Goal: Transaction & Acquisition: Obtain resource

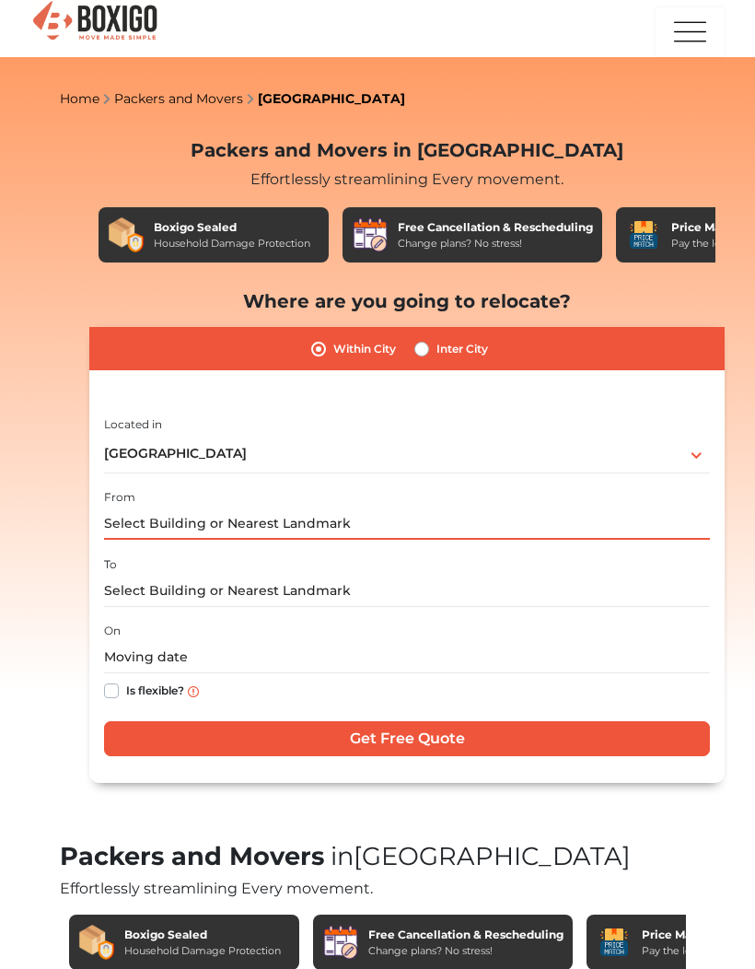
click at [506, 516] on input "text" at bounding box center [407, 523] width 606 height 32
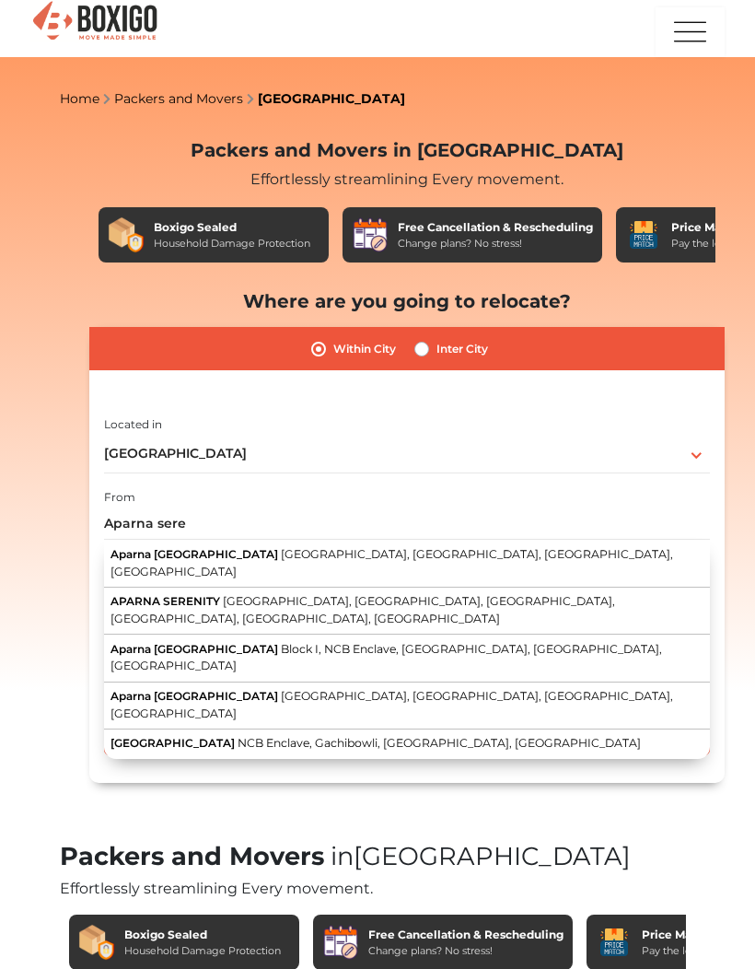
click at [343, 554] on span "Masjid Banda Main Road, Kondapur, NCB Enclave, Gachibowli, Hyderabad, Telangana" at bounding box center [392, 562] width 563 height 31
type input "[GEOGRAPHIC_DATA], [GEOGRAPHIC_DATA], [GEOGRAPHIC_DATA], [GEOGRAPHIC_DATA], [GE…"
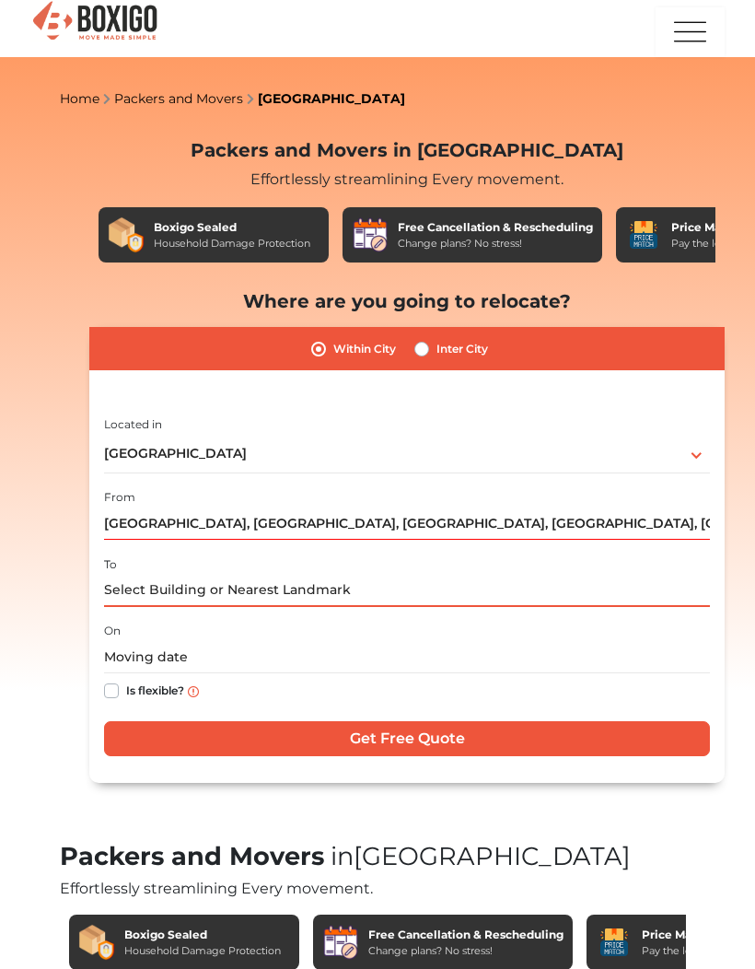
click at [309, 585] on input "text" at bounding box center [407, 591] width 606 height 32
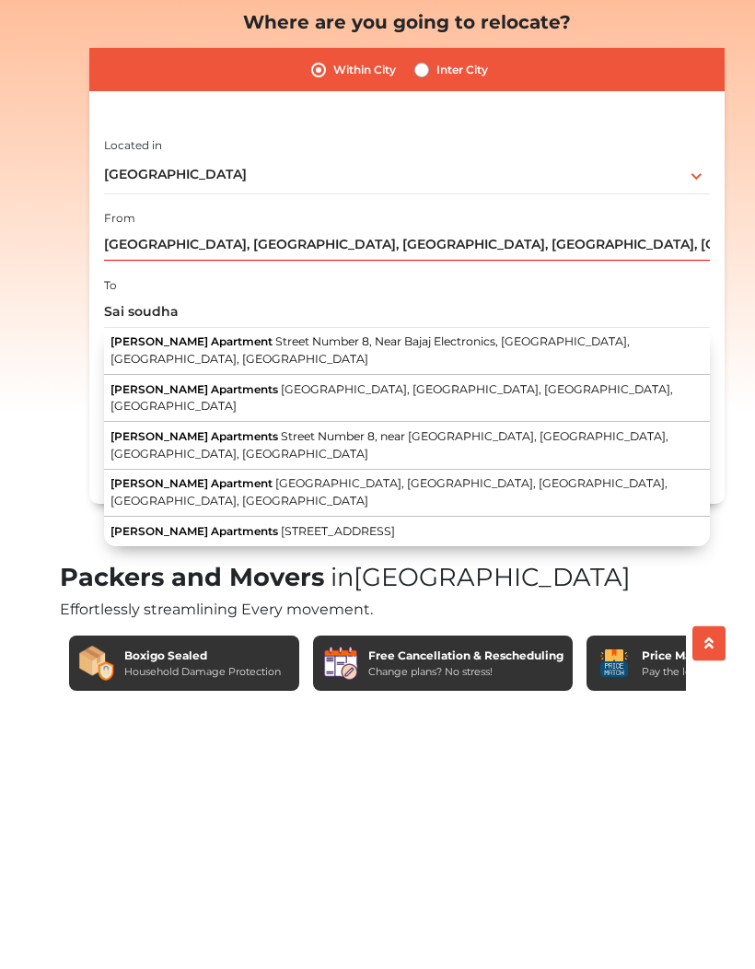
click at [376, 796] on button "Sai Soudha Apartments Road Number 7, Kakatiya Hills, Guttala_Begumpet, Kavuri H…" at bounding box center [407, 810] width 606 height 29
type input "Sai Soudha Apartments, [STREET_ADDRESS], [GEOGRAPHIC_DATA]"
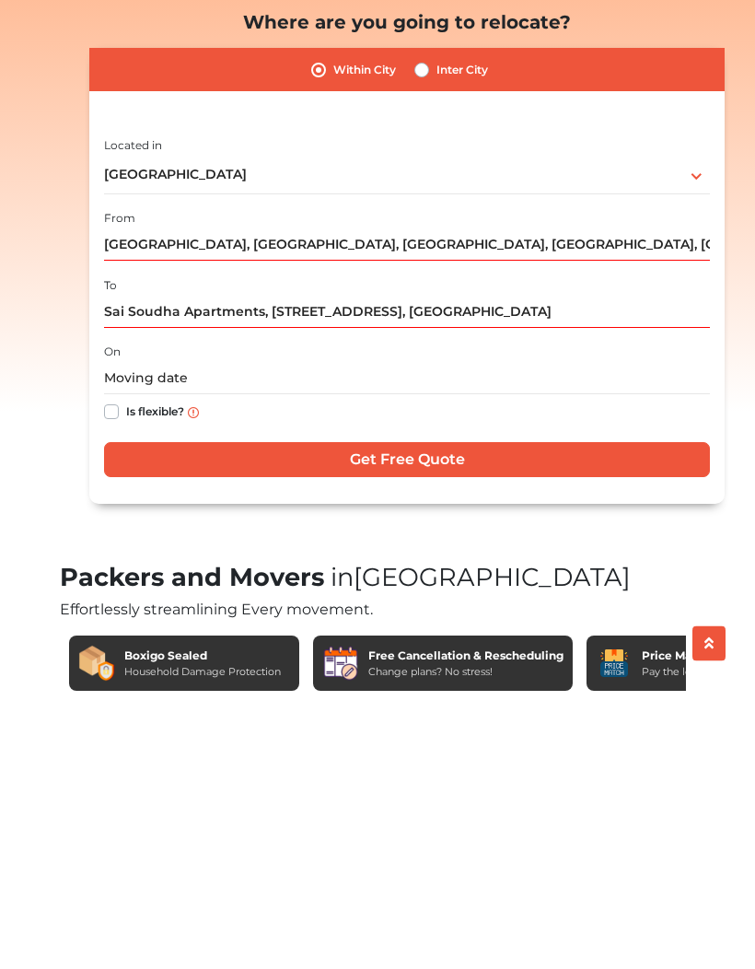
scroll to position [279, 0]
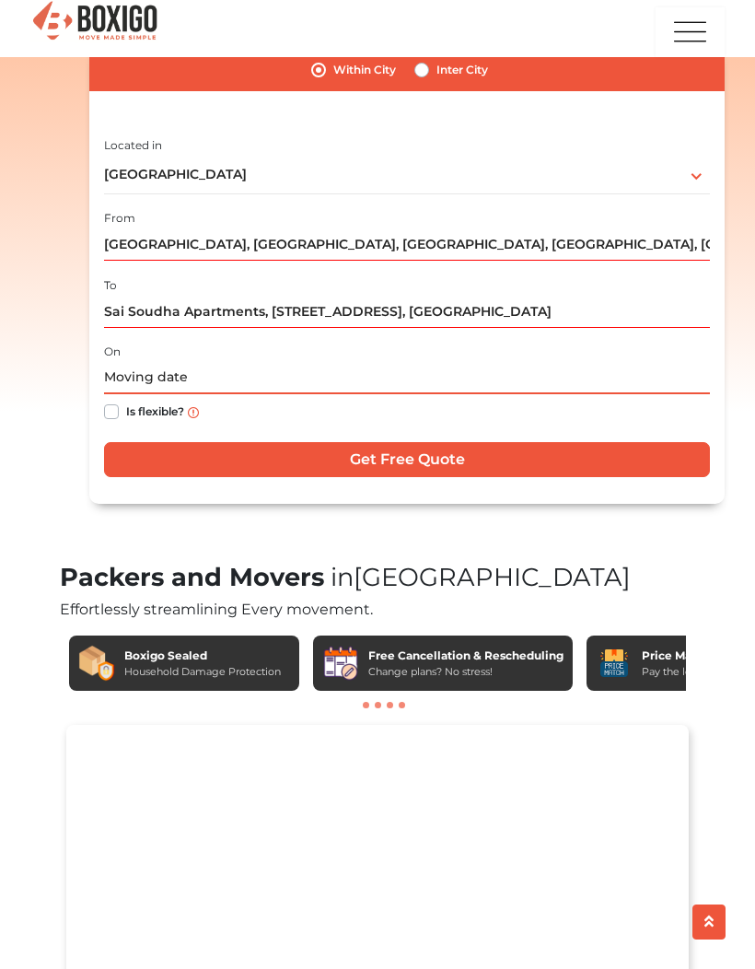
click at [238, 373] on input "text" at bounding box center [407, 378] width 606 height 32
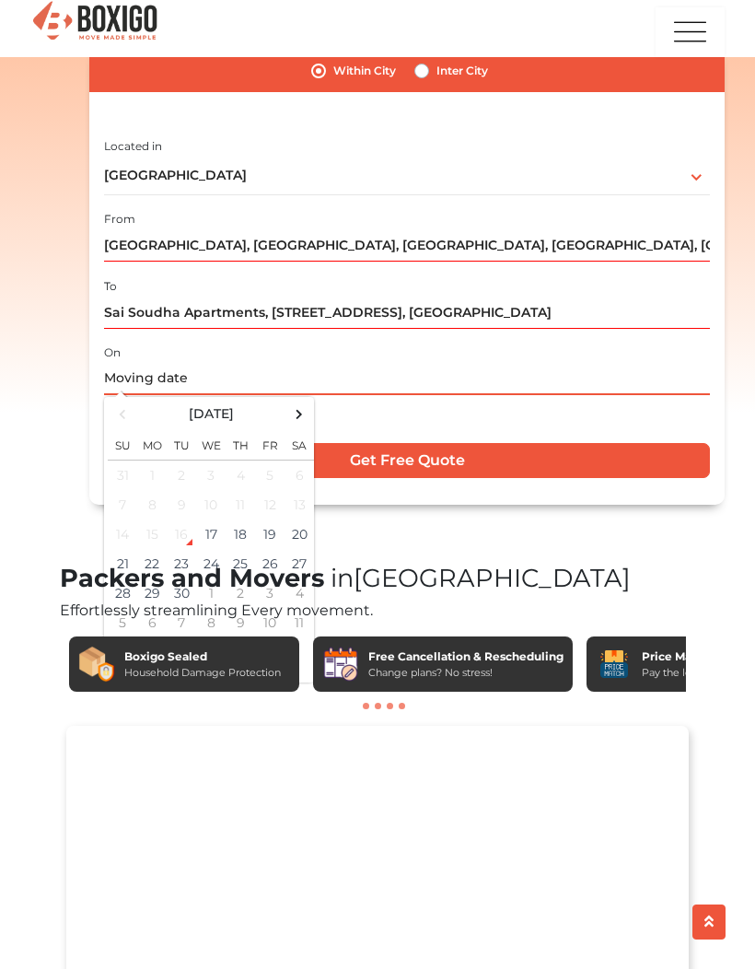
click at [249, 531] on td "18" at bounding box center [240, 533] width 29 height 29
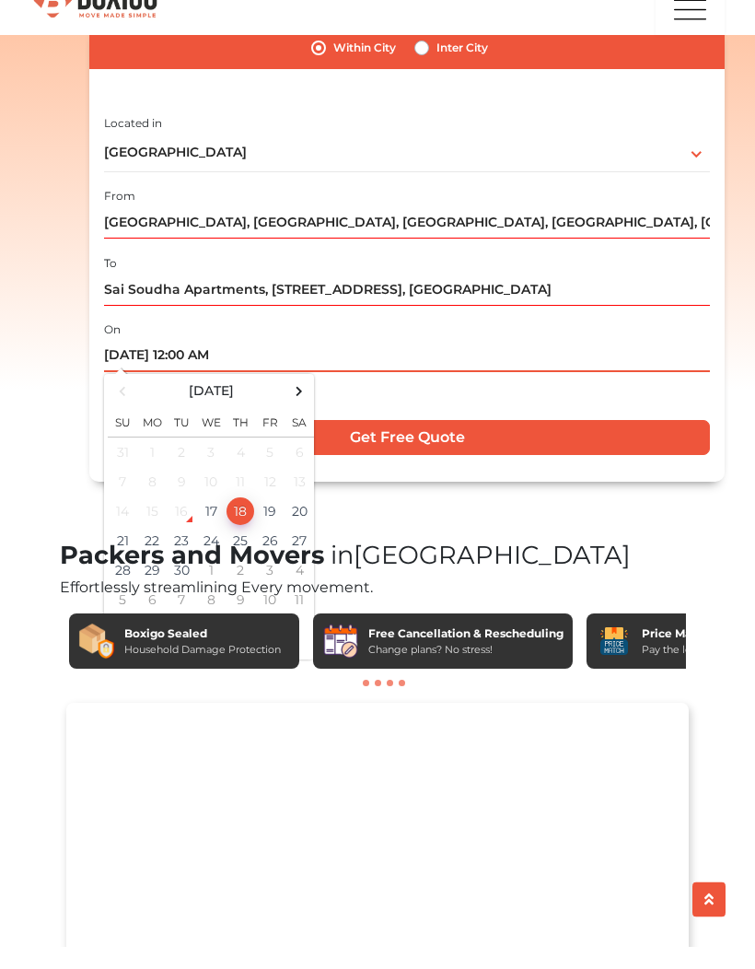
click at [217, 642] on span at bounding box center [209, 658] width 203 height 32
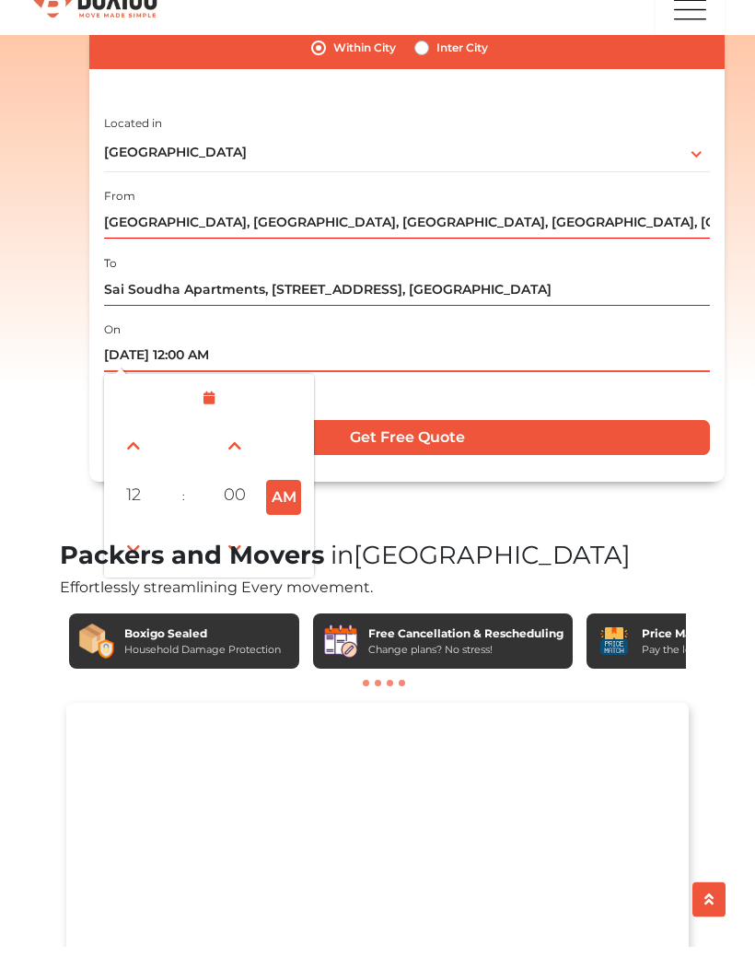
click at [140, 553] on span at bounding box center [133, 571] width 37 height 37
click at [136, 553] on span at bounding box center [133, 571] width 37 height 37
click at [139, 553] on span at bounding box center [133, 571] width 37 height 37
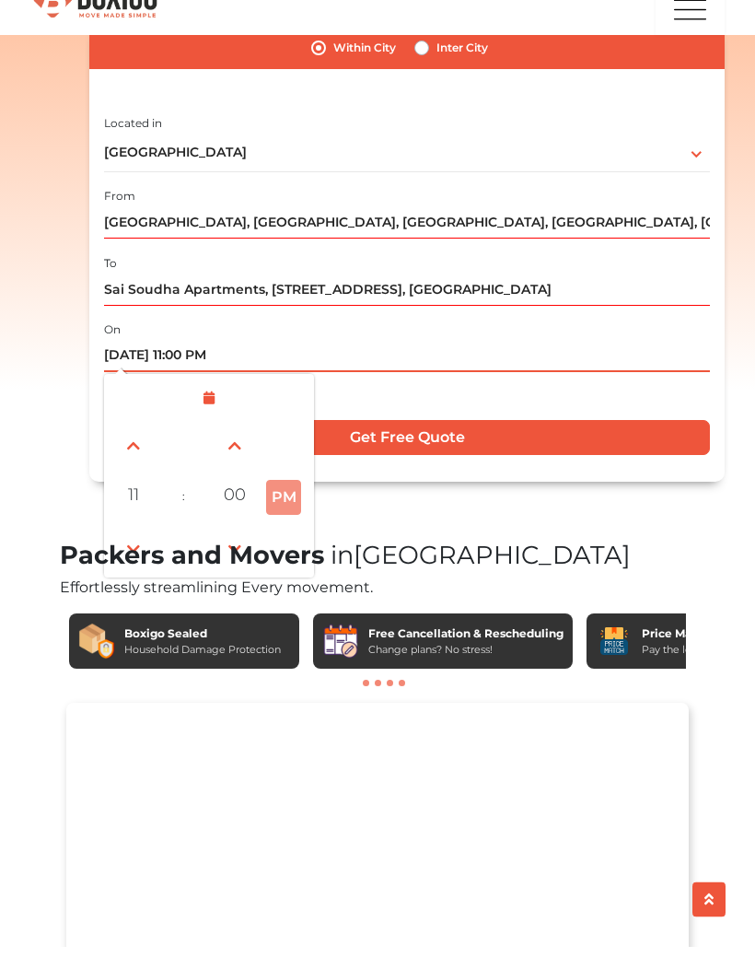
click at [139, 553] on span at bounding box center [133, 571] width 37 height 37
click at [137, 553] on span at bounding box center [133, 571] width 37 height 37
click at [147, 450] on span at bounding box center [133, 468] width 37 height 37
click at [145, 450] on span at bounding box center [133, 468] width 37 height 37
click at [144, 450] on span at bounding box center [133, 468] width 37 height 37
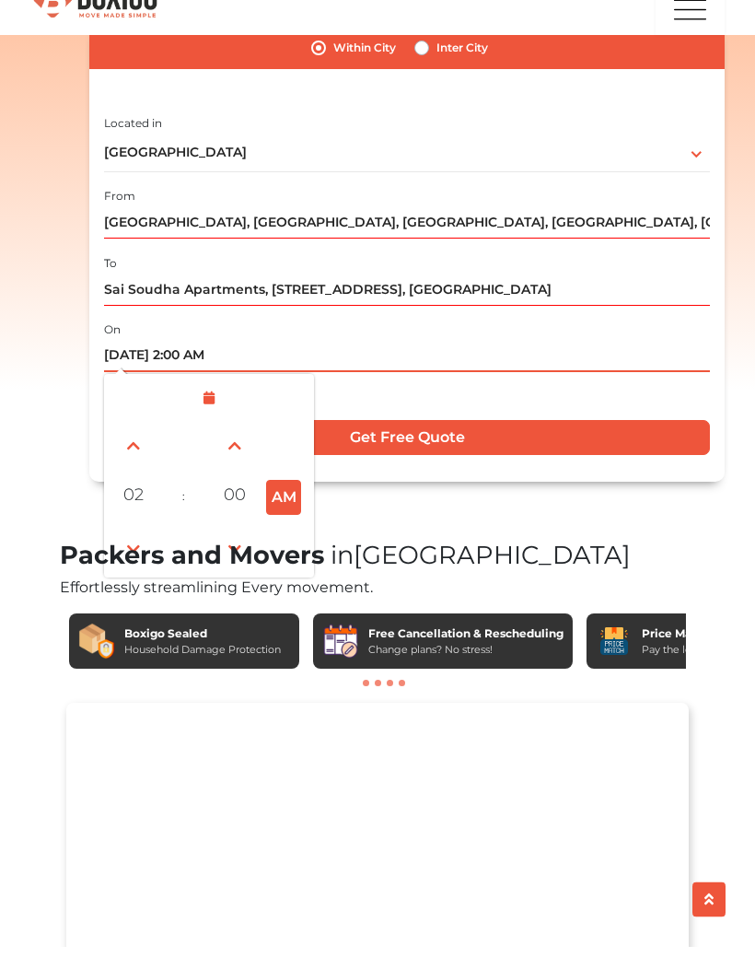
click at [145, 450] on span at bounding box center [133, 468] width 37 height 37
click at [141, 450] on span at bounding box center [133, 468] width 37 height 37
click at [140, 450] on span at bounding box center [133, 468] width 37 height 37
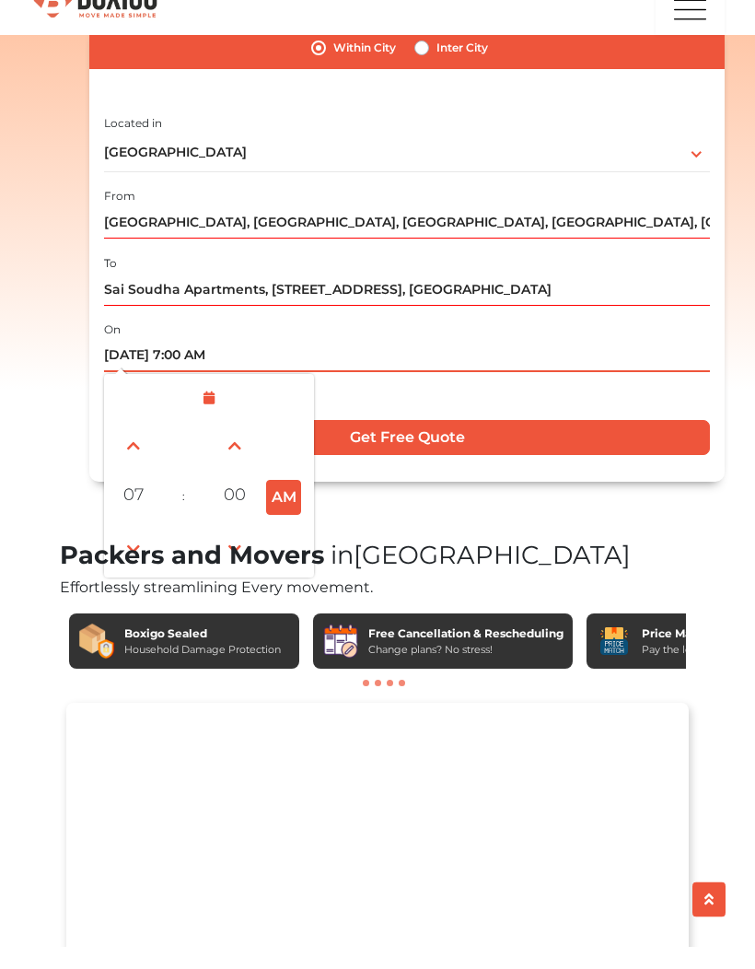
click at [146, 450] on span at bounding box center [133, 468] width 37 height 37
click at [147, 450] on span at bounding box center [133, 468] width 37 height 37
type input "09/18/2025 10:00 AM"
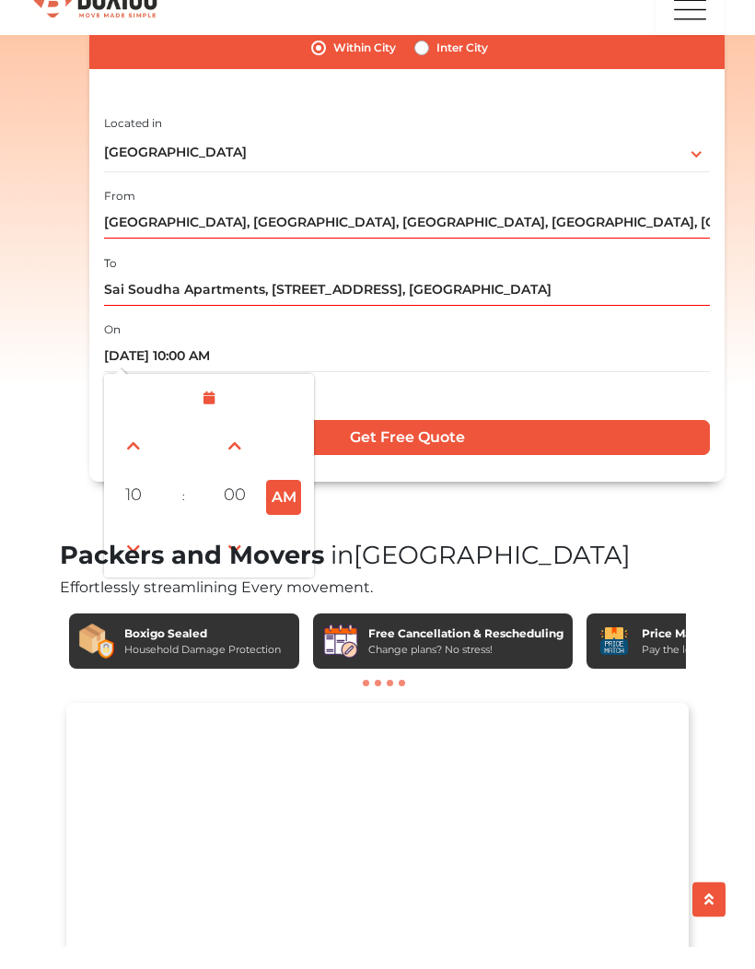
scroll to position [301, 0]
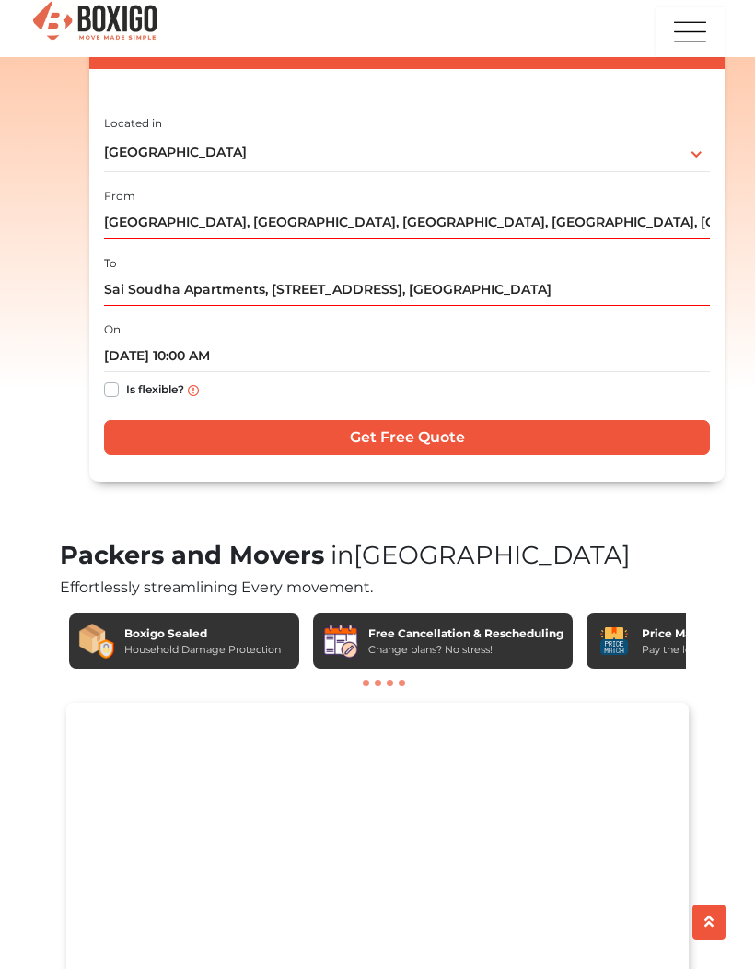
click at [126, 394] on label "Is flexible?" at bounding box center [155, 387] width 58 height 19
click at [111, 394] on input "Is flexible?" at bounding box center [111, 387] width 15 height 18
checkbox input "true"
click at [250, 344] on input "09/18/2025 10:00 AM" at bounding box center [407, 356] width 606 height 32
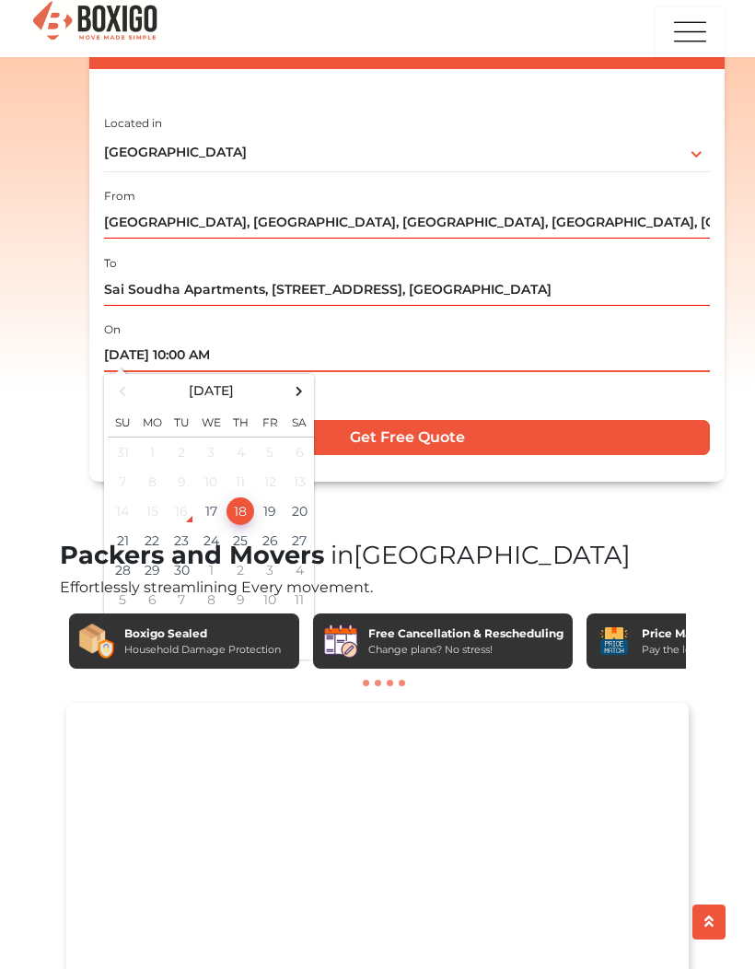
click at [211, 632] on span at bounding box center [209, 635] width 203 height 32
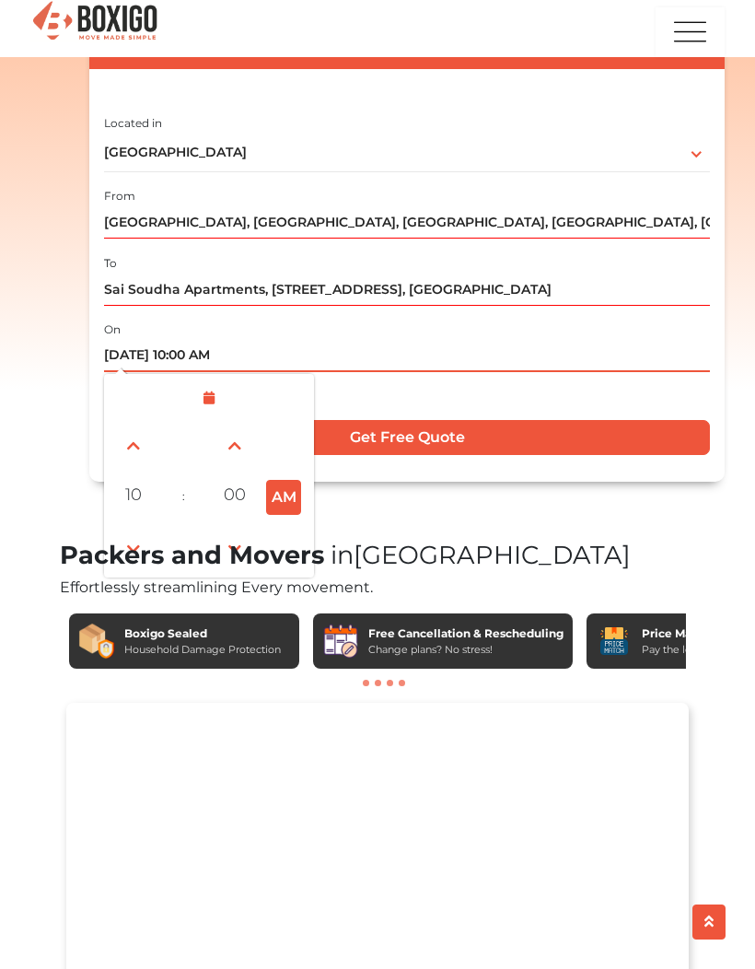
click at [147, 547] on span at bounding box center [133, 548] width 37 height 37
type input "09/18/2025 9:00 AM"
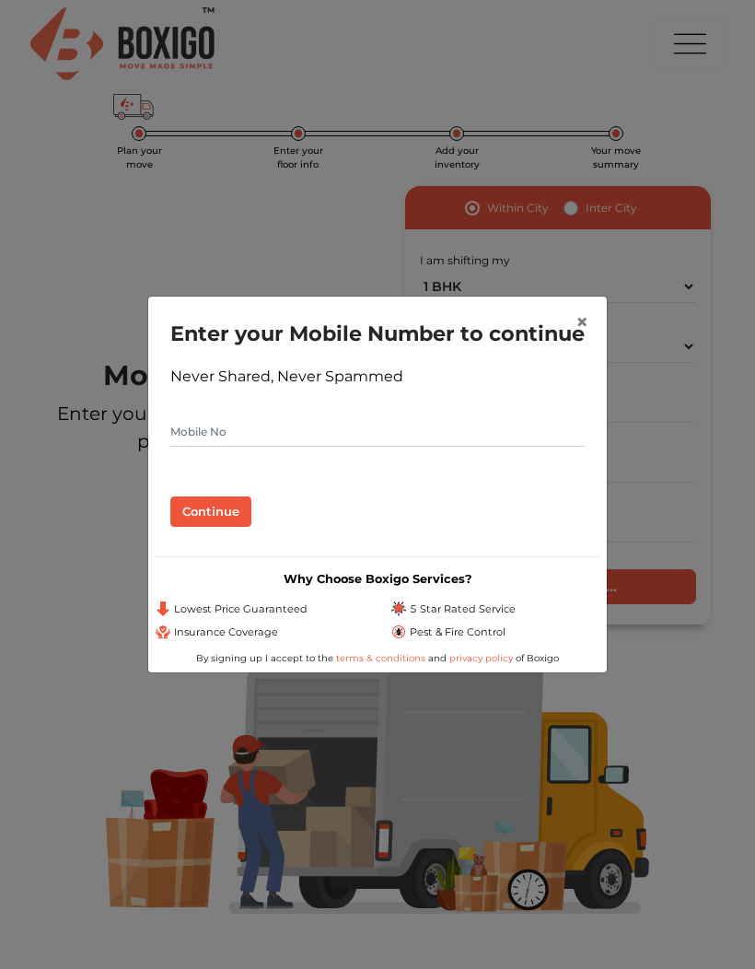
click at [282, 445] on input "text" at bounding box center [377, 431] width 414 height 29
type input "9160184669"
click at [195, 521] on button "Continue" at bounding box center [210, 511] width 81 height 31
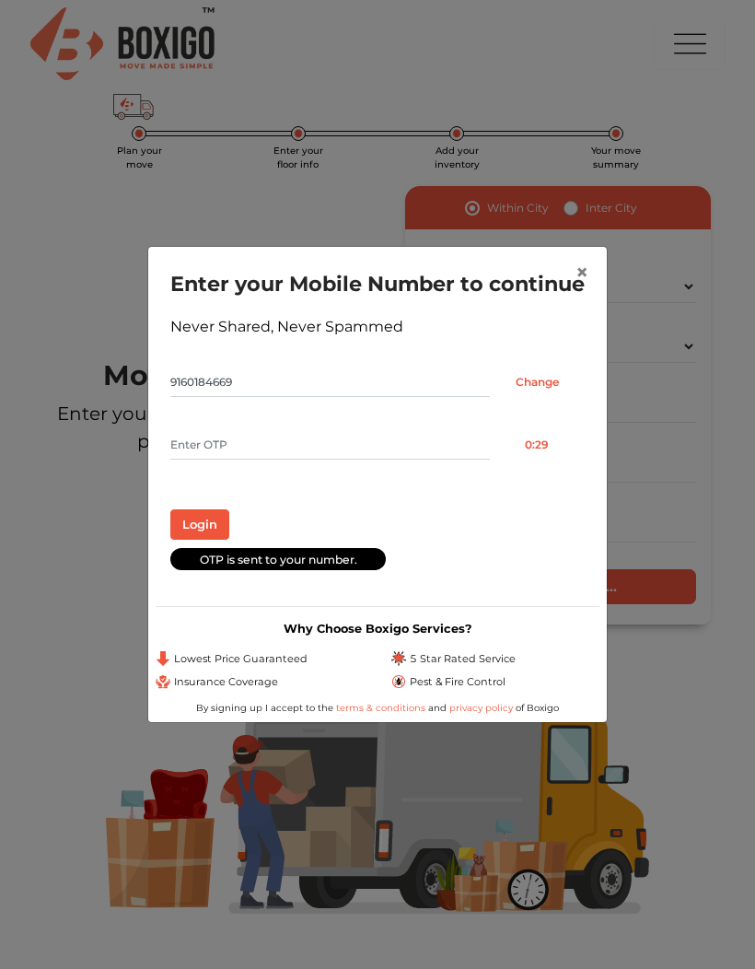
click at [187, 456] on input "text" at bounding box center [330, 444] width 320 height 29
type input "3236"
click at [195, 532] on button "Login" at bounding box center [199, 524] width 59 height 31
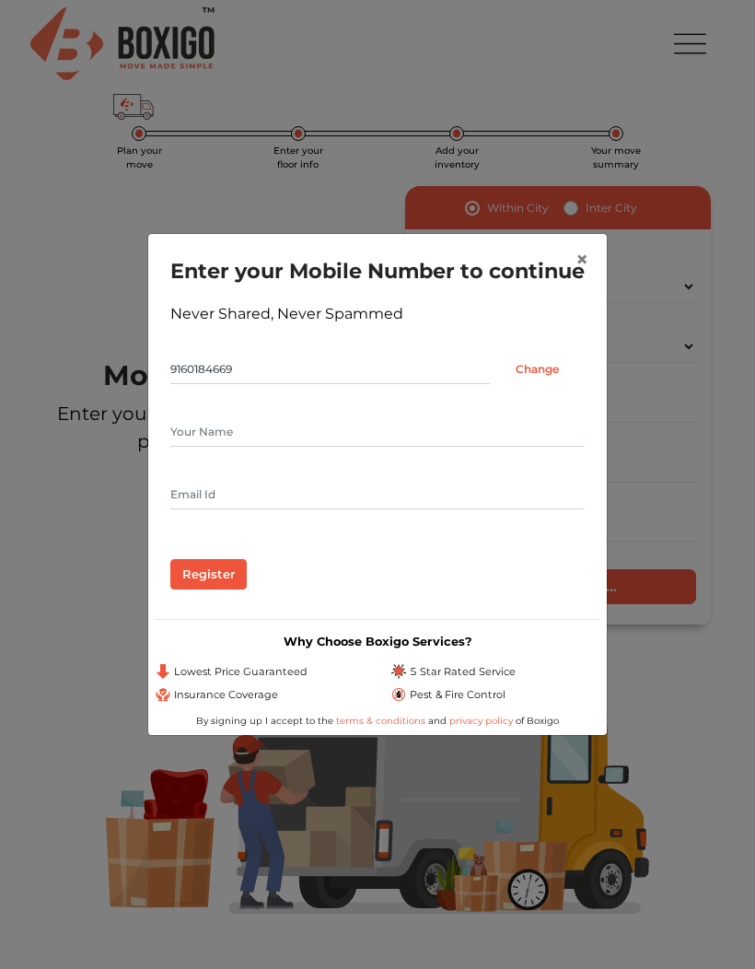
click at [187, 444] on input "text" at bounding box center [377, 431] width 414 height 29
type input "Pranathi"
click at [191, 509] on input "text" at bounding box center [377, 494] width 414 height 29
type input "[EMAIL_ADDRESS][DOMAIN_NAME]"
click at [194, 584] on input "Register" at bounding box center [208, 574] width 76 height 31
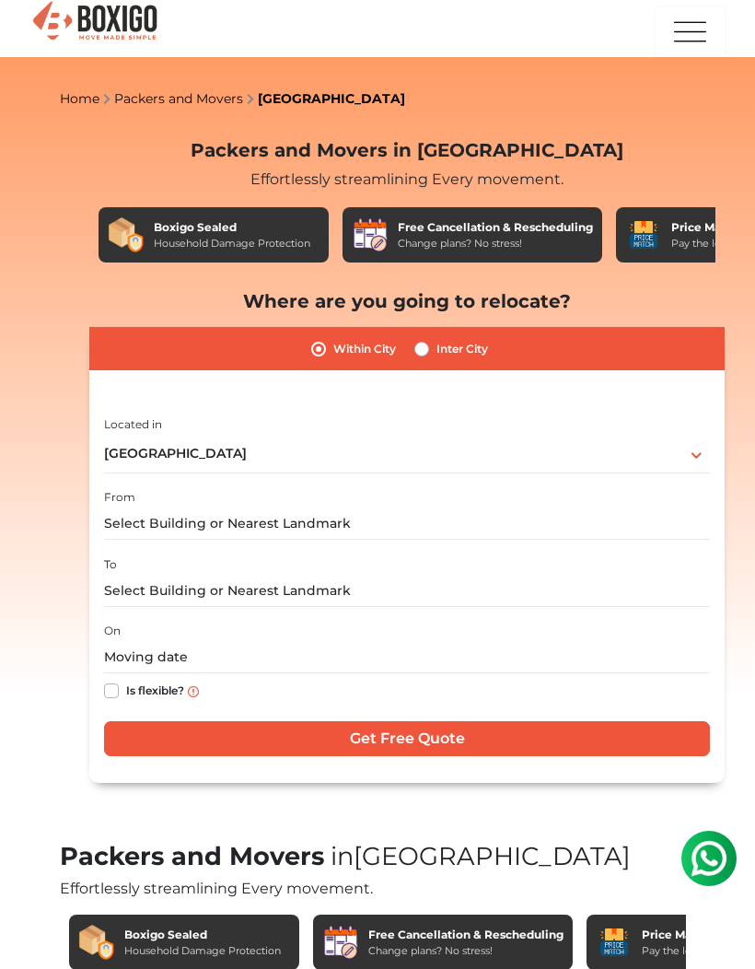
scroll to position [377, 0]
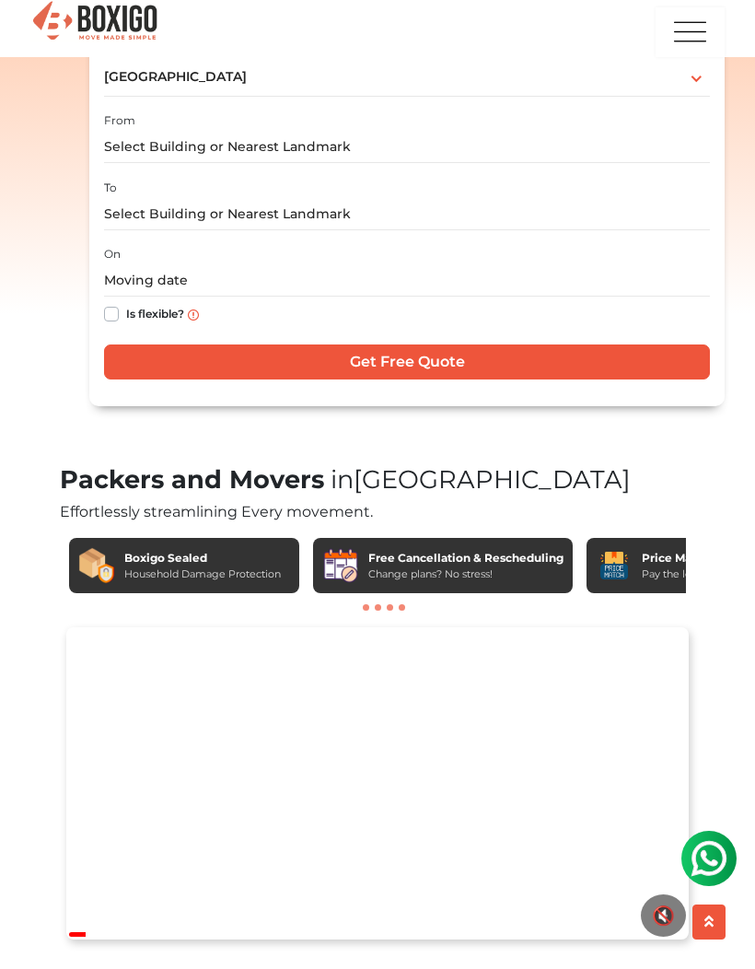
click at [115, 21] on img at bounding box center [94, 21] width 129 height 45
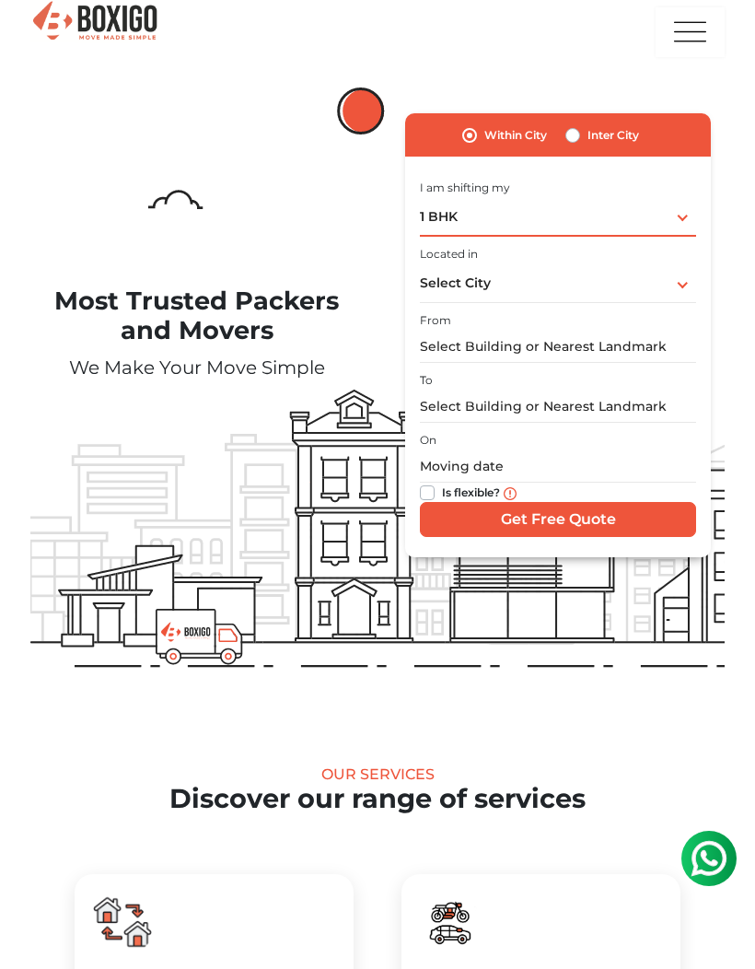
click at [601, 211] on div "1 BHK 1 BHK 2 BHK 3 BHK 3 + BHK FEW ITEMS" at bounding box center [558, 217] width 276 height 39
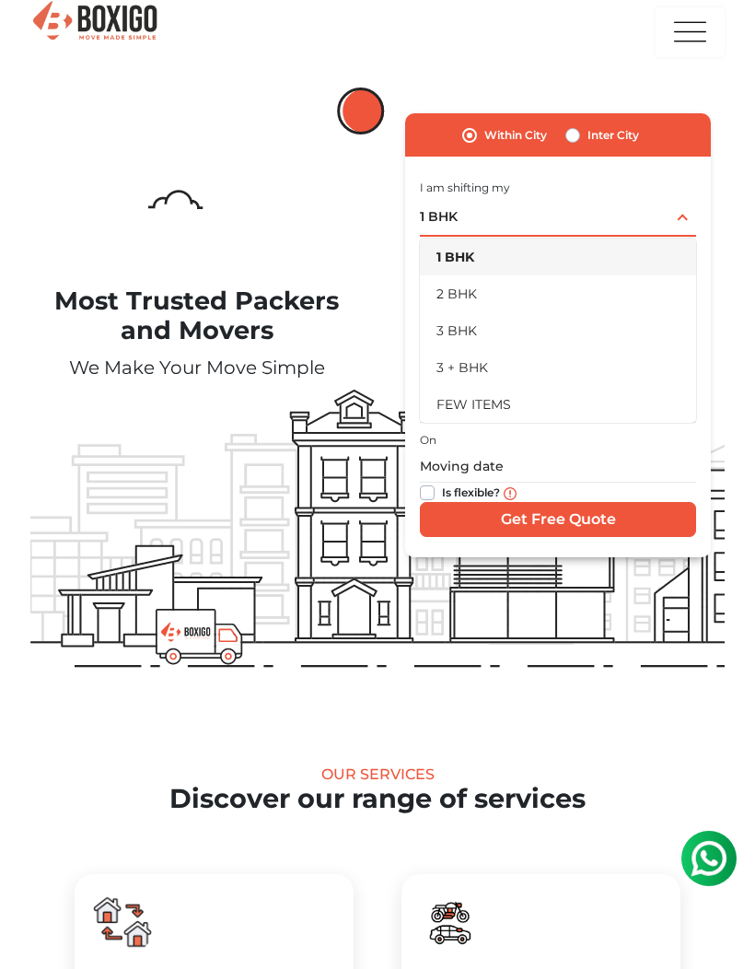
click at [535, 302] on li "2 BHK" at bounding box center [558, 293] width 276 height 37
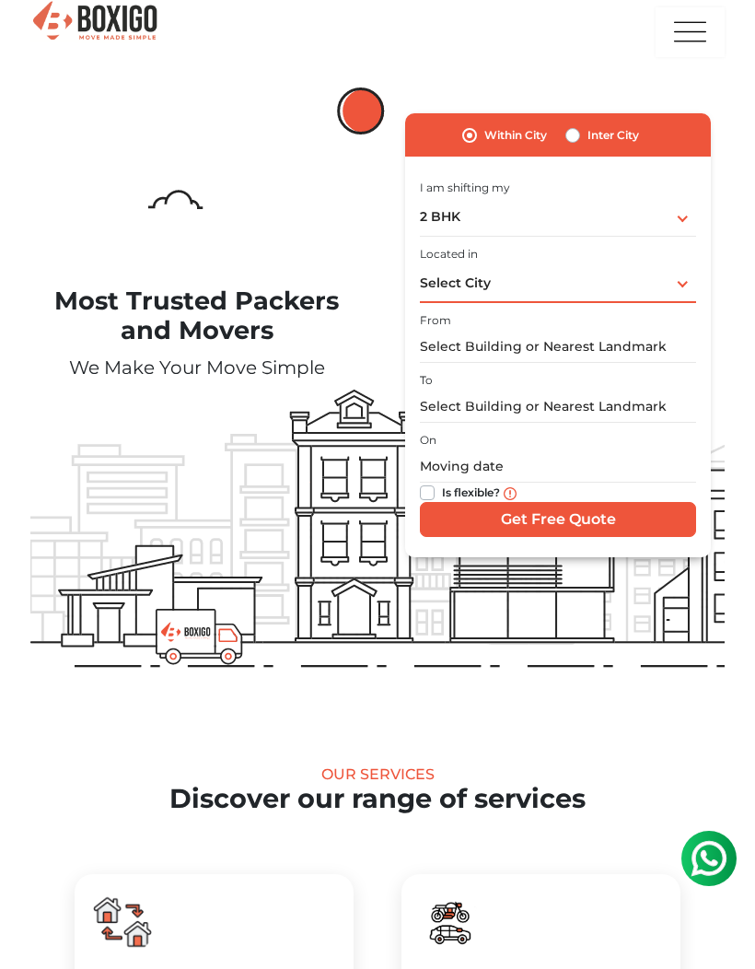
click at [607, 285] on div "Select City Select City Bangalore Bengaluru Bhopal Bhubaneswar Chennai Coimbato…" at bounding box center [558, 283] width 276 height 39
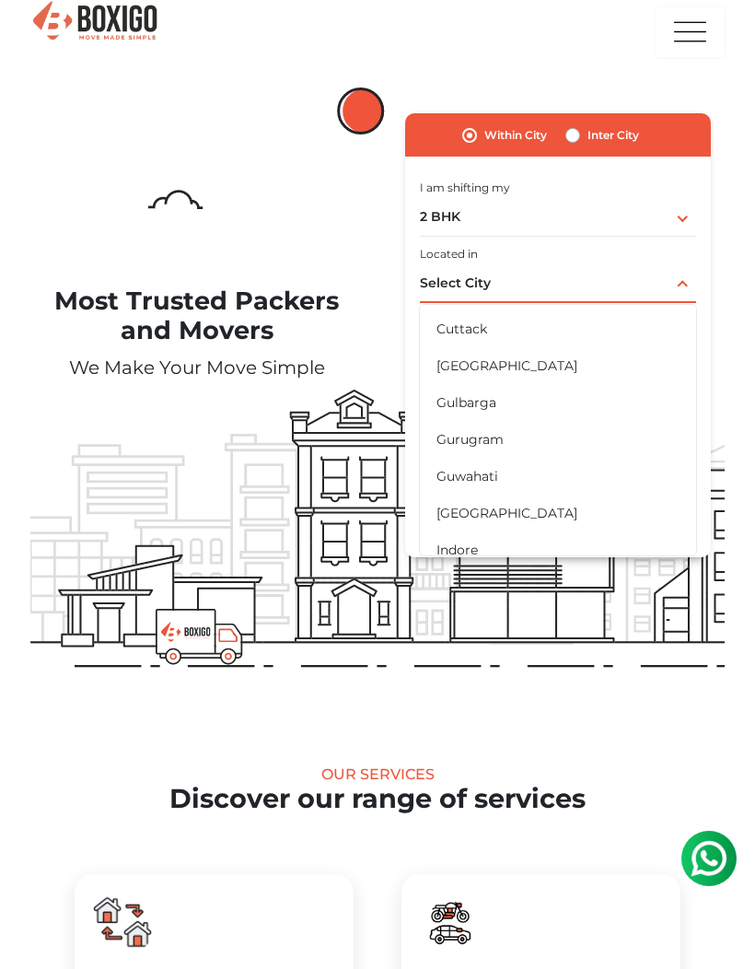
scroll to position [354, 0]
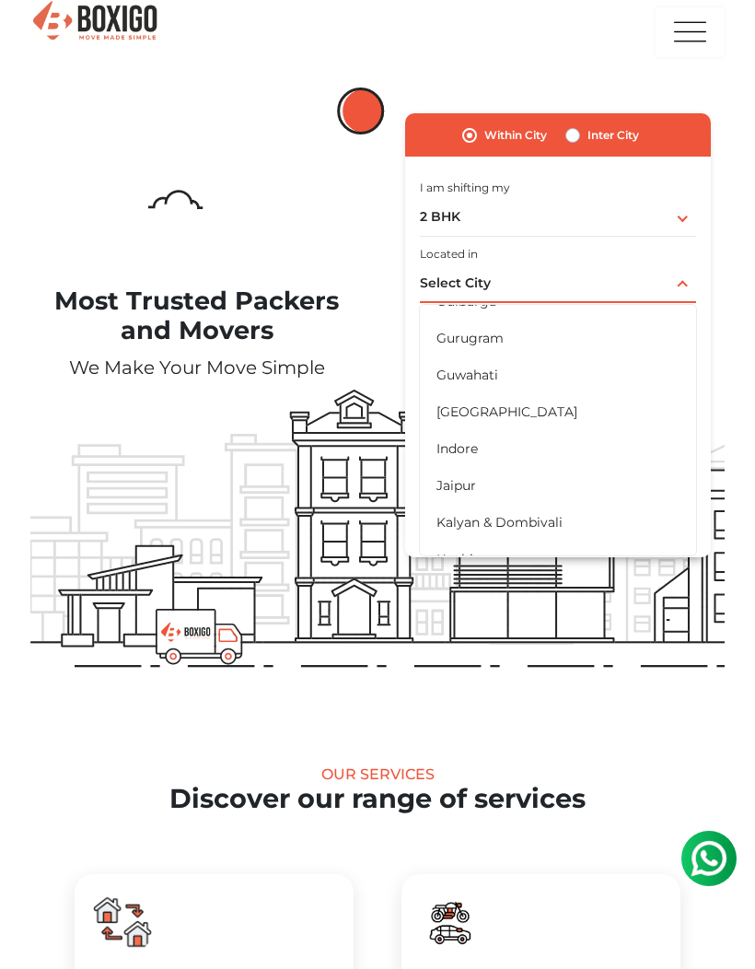
click at [552, 404] on li "[GEOGRAPHIC_DATA]" at bounding box center [558, 411] width 276 height 37
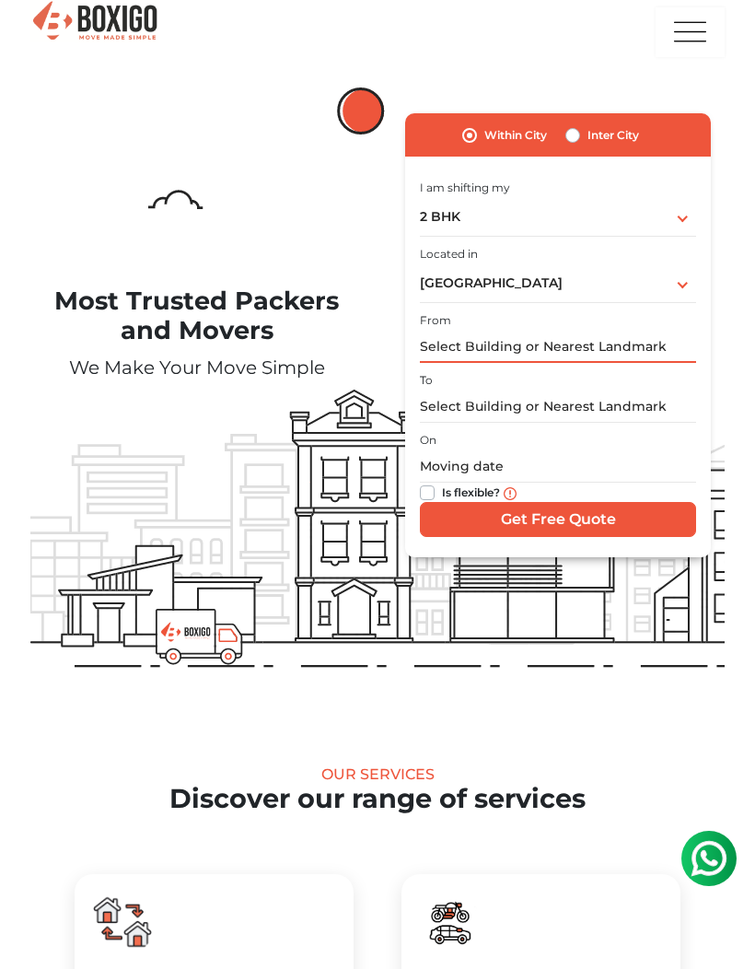
click at [601, 349] on input "text" at bounding box center [558, 347] width 276 height 32
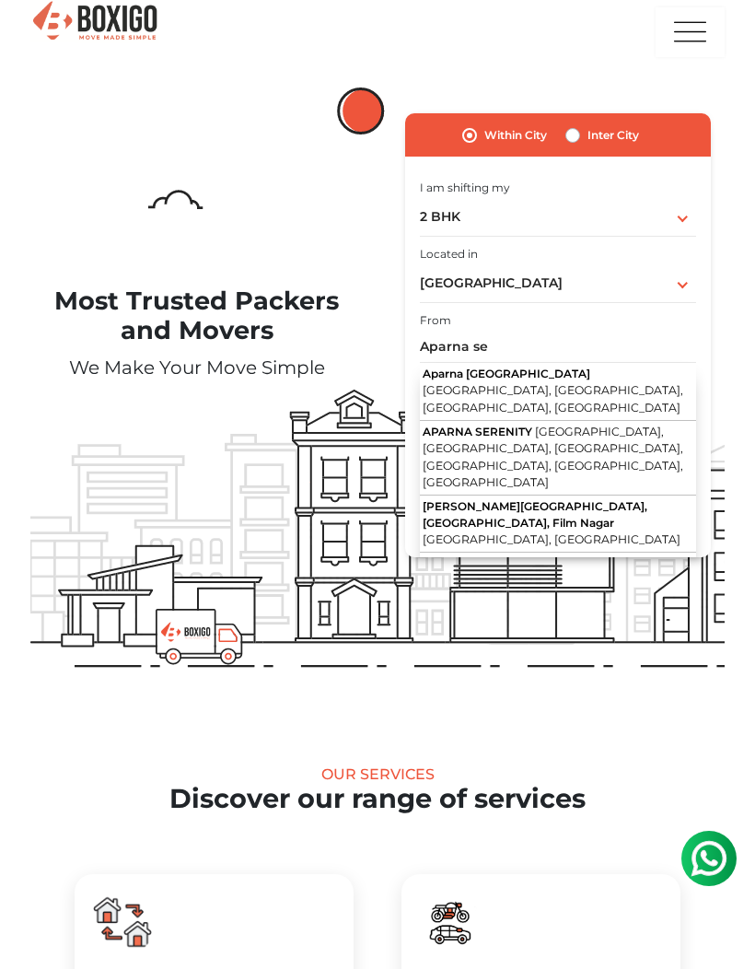
click at [609, 383] on span "Masjid Banda Main Road, Kondapur, NCB Enclave, Gachibowli, Hyderabad, Telangana" at bounding box center [553, 398] width 261 height 31
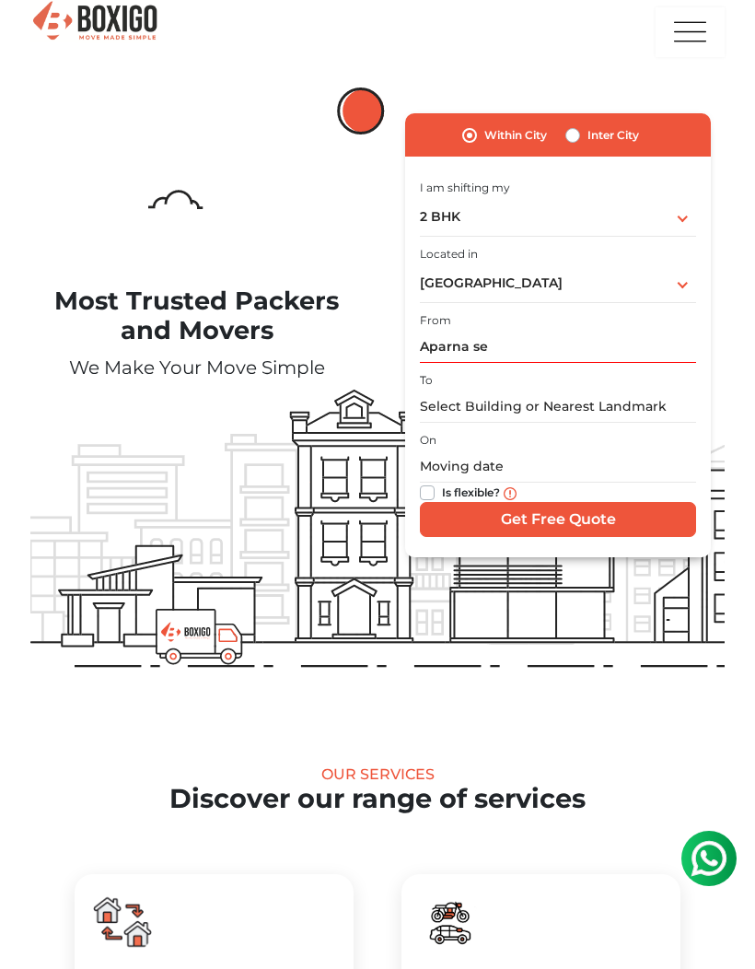
type input "[GEOGRAPHIC_DATA], [GEOGRAPHIC_DATA], [GEOGRAPHIC_DATA], [GEOGRAPHIC_DATA], [GE…"
click at [573, 405] on input "text" at bounding box center [558, 406] width 276 height 32
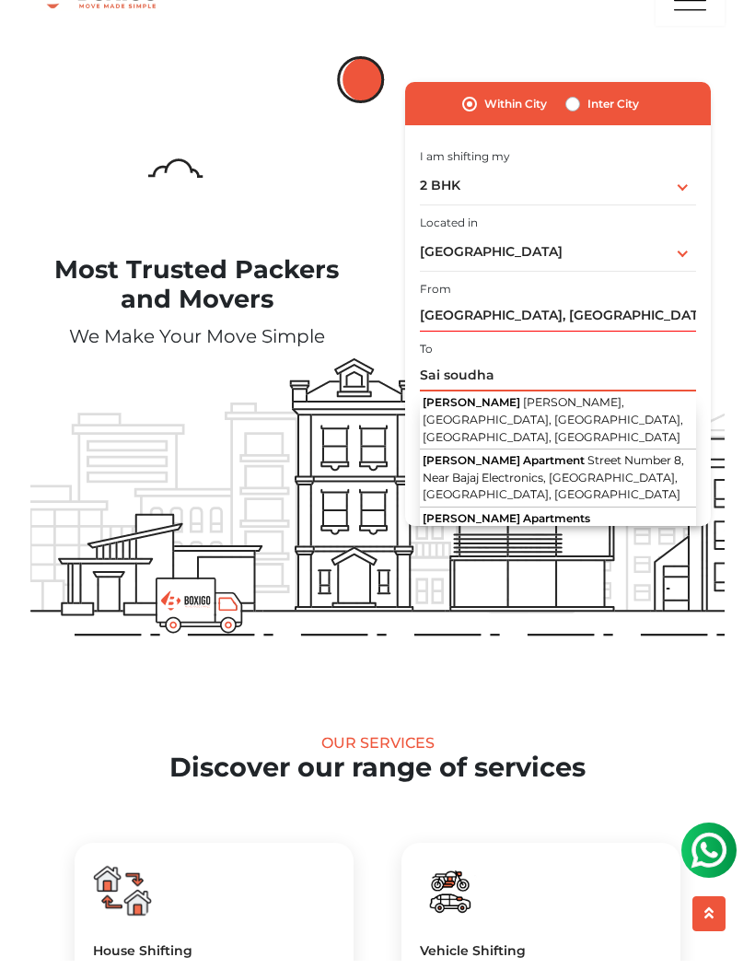
scroll to position [0, 0]
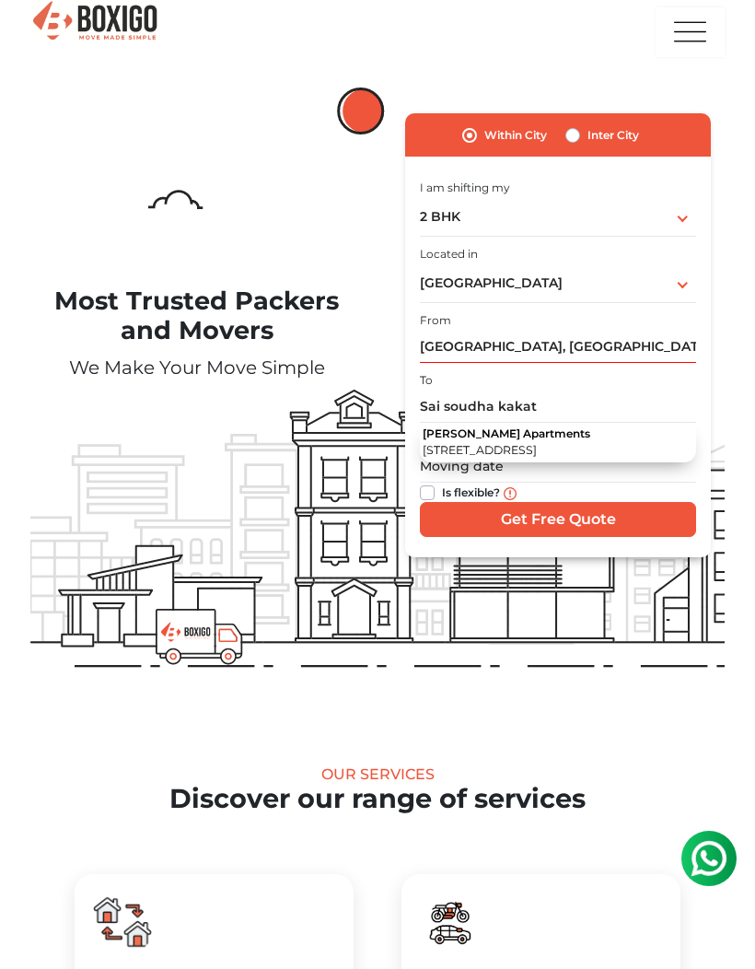
click at [537, 443] on span "Road Number 7, Kakatiya Hills, Guttala_Begumpet, Kavuri Hills, Madhapur, Hydera…" at bounding box center [480, 450] width 114 height 14
type input "Sai Soudha Apartments, [STREET_ADDRESS], [GEOGRAPHIC_DATA]"
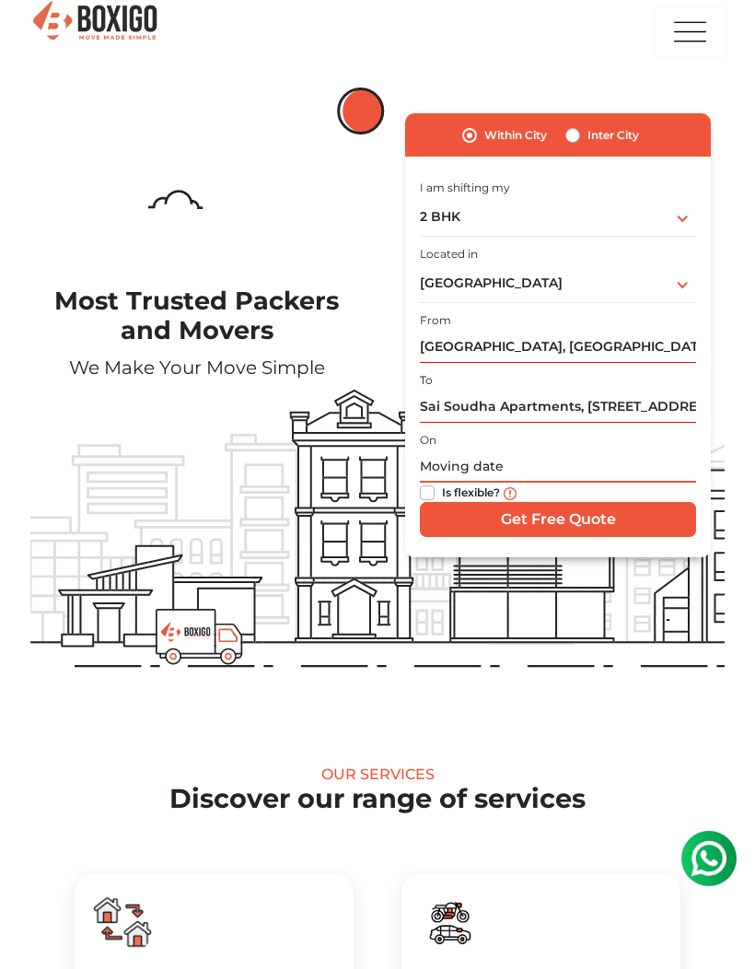
click at [568, 466] on input "text" at bounding box center [558, 466] width 276 height 32
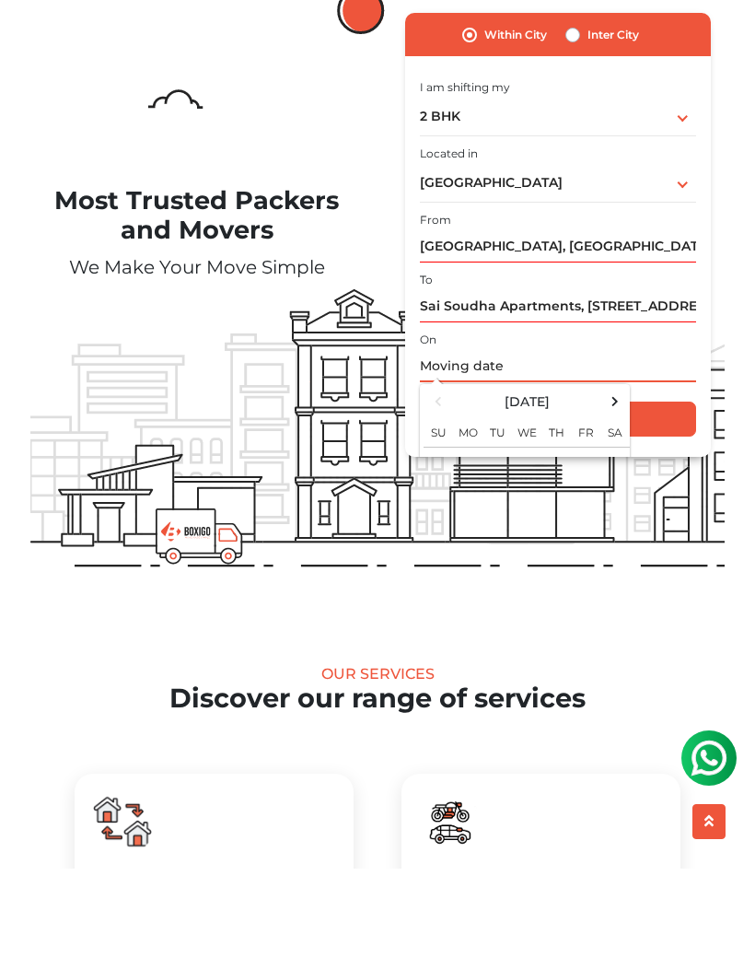
click at [555, 450] on input "text" at bounding box center [558, 466] width 276 height 32
click at [500, 450] on input "text" at bounding box center [558, 466] width 276 height 32
click at [644, 611] on div at bounding box center [377, 411] width 694 height 648
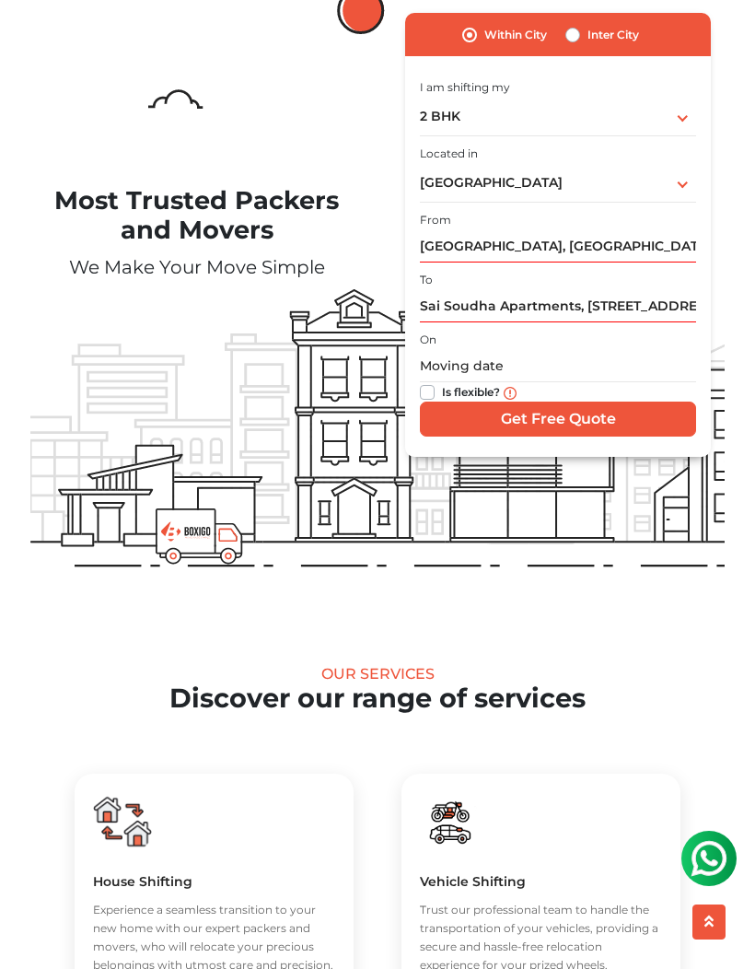
click at [551, 422] on input "Get Free Quote" at bounding box center [558, 419] width 276 height 35
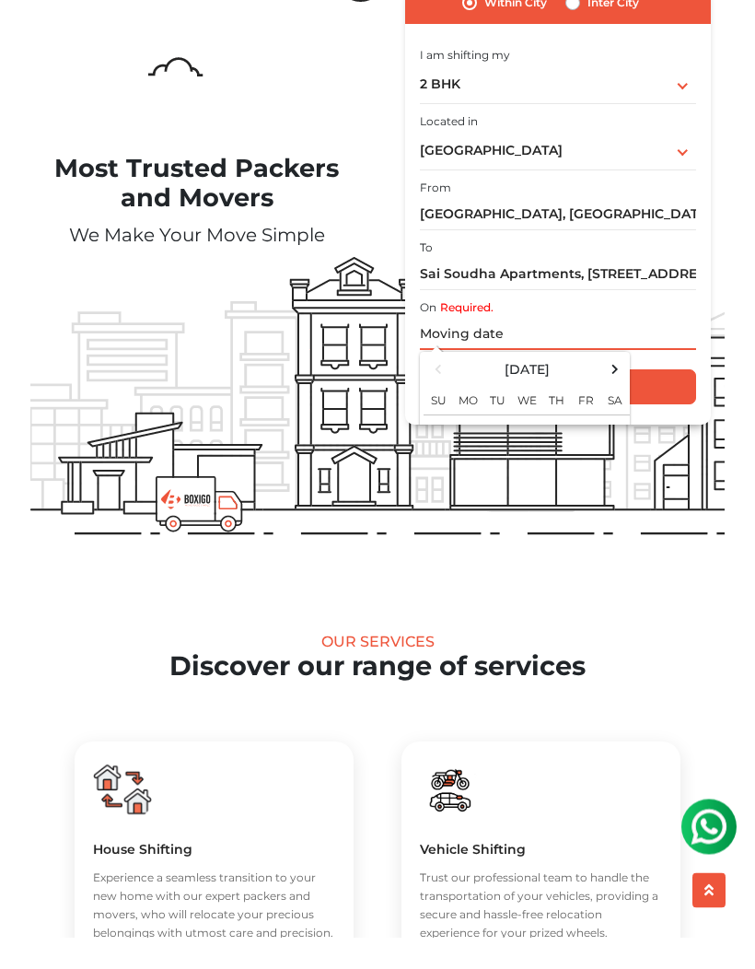
click at [582, 448] on td "5" at bounding box center [585, 463] width 29 height 30
click at [617, 389] on span at bounding box center [615, 401] width 25 height 25
click at [453, 388] on th "October 2025" at bounding box center [526, 401] width 147 height 27
click at [602, 388] on th at bounding box center [613, 401] width 27 height 27
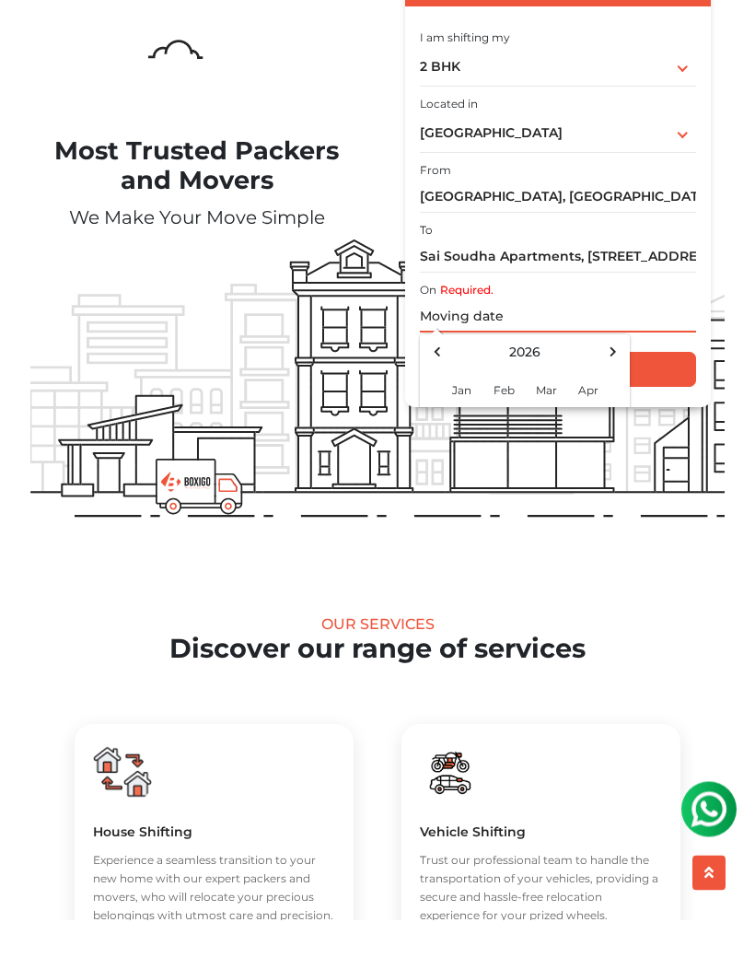
click at [443, 389] on span at bounding box center [437, 401] width 25 height 25
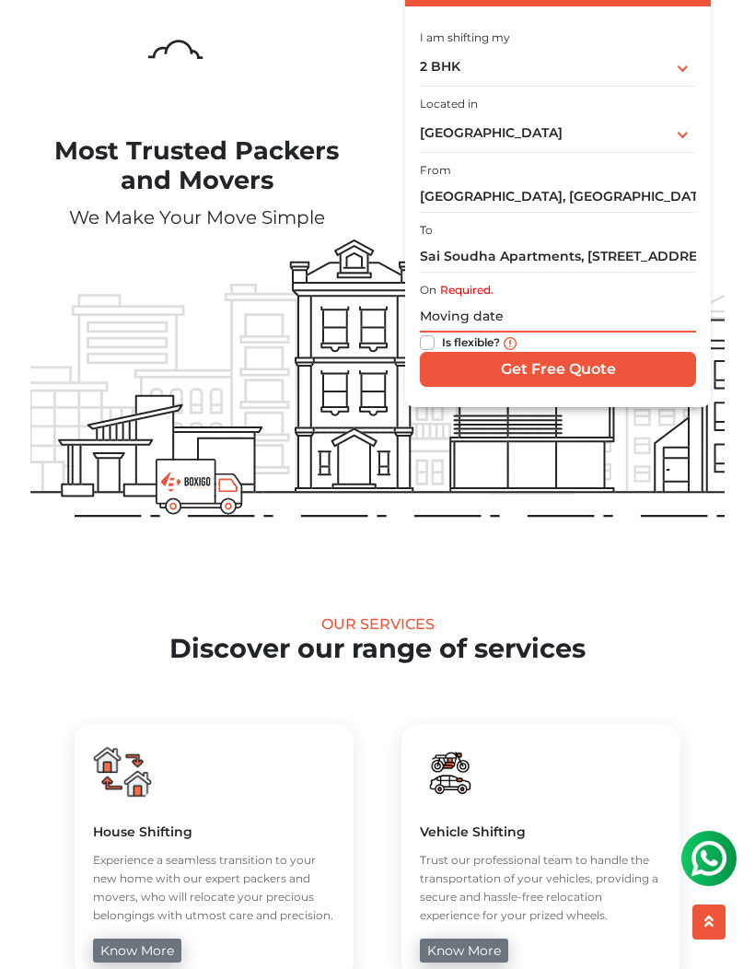
click at [613, 320] on input "text" at bounding box center [558, 316] width 276 height 32
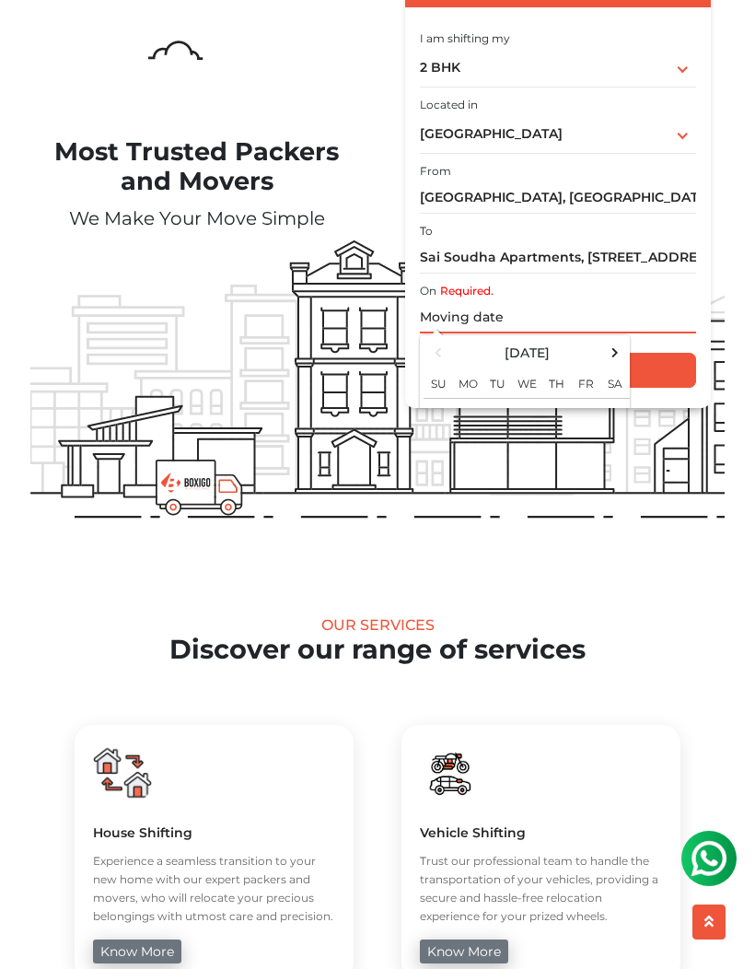
click at [568, 304] on input "text" at bounding box center [558, 317] width 276 height 32
click at [568, 405] on td "4" at bounding box center [555, 414] width 29 height 30
click at [632, 319] on input "text" at bounding box center [558, 317] width 276 height 32
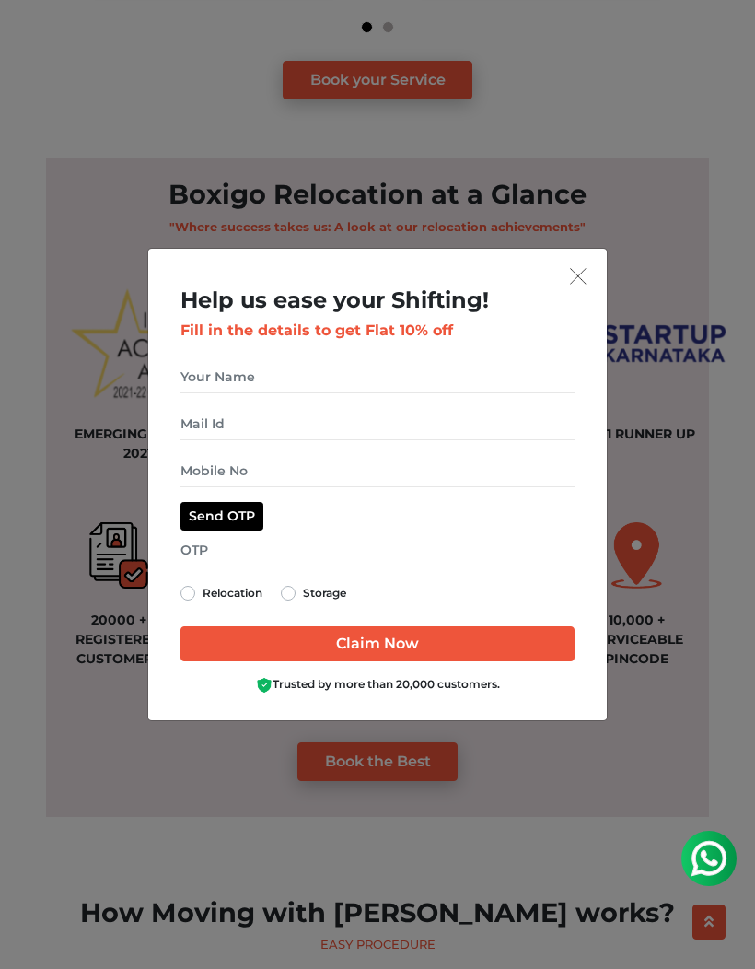
scroll to position [1182, 0]
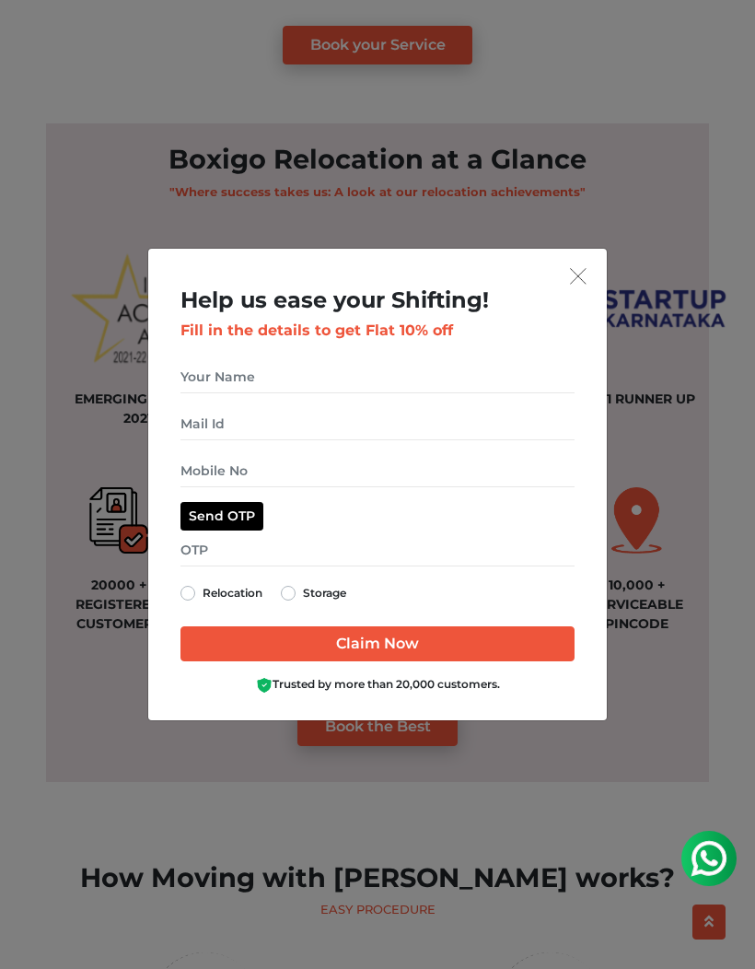
click at [574, 314] on h2 "Help us ease your Shifting!" at bounding box center [377, 300] width 395 height 27
click at [576, 285] on img "get free quote dialog" at bounding box center [578, 276] width 17 height 17
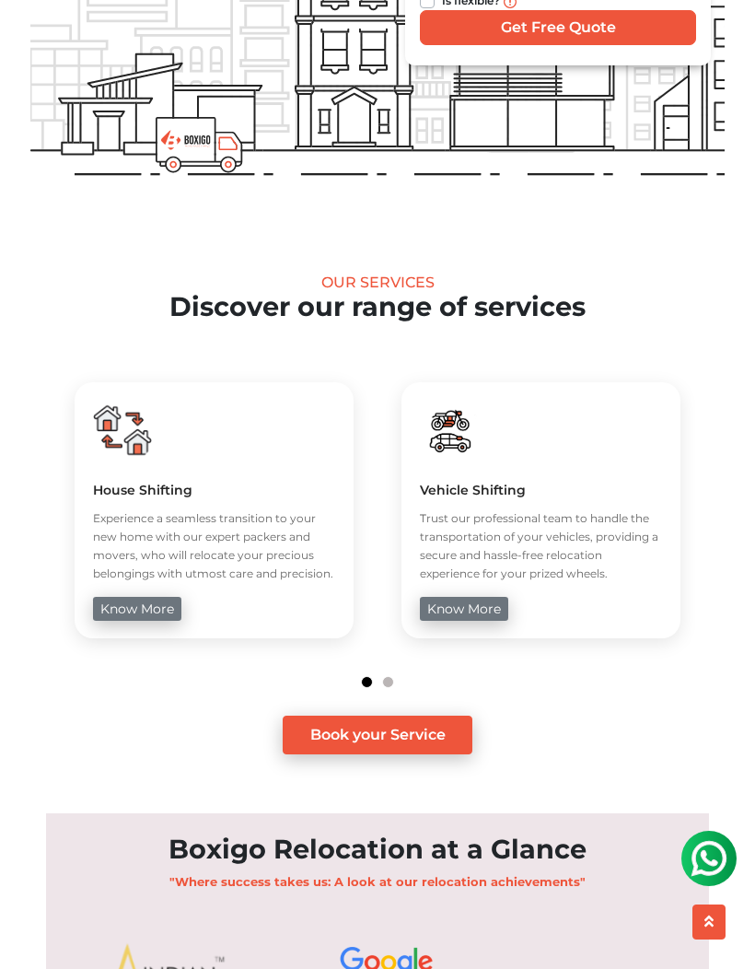
scroll to position [456, 0]
